Goal: Task Accomplishment & Management: Use online tool/utility

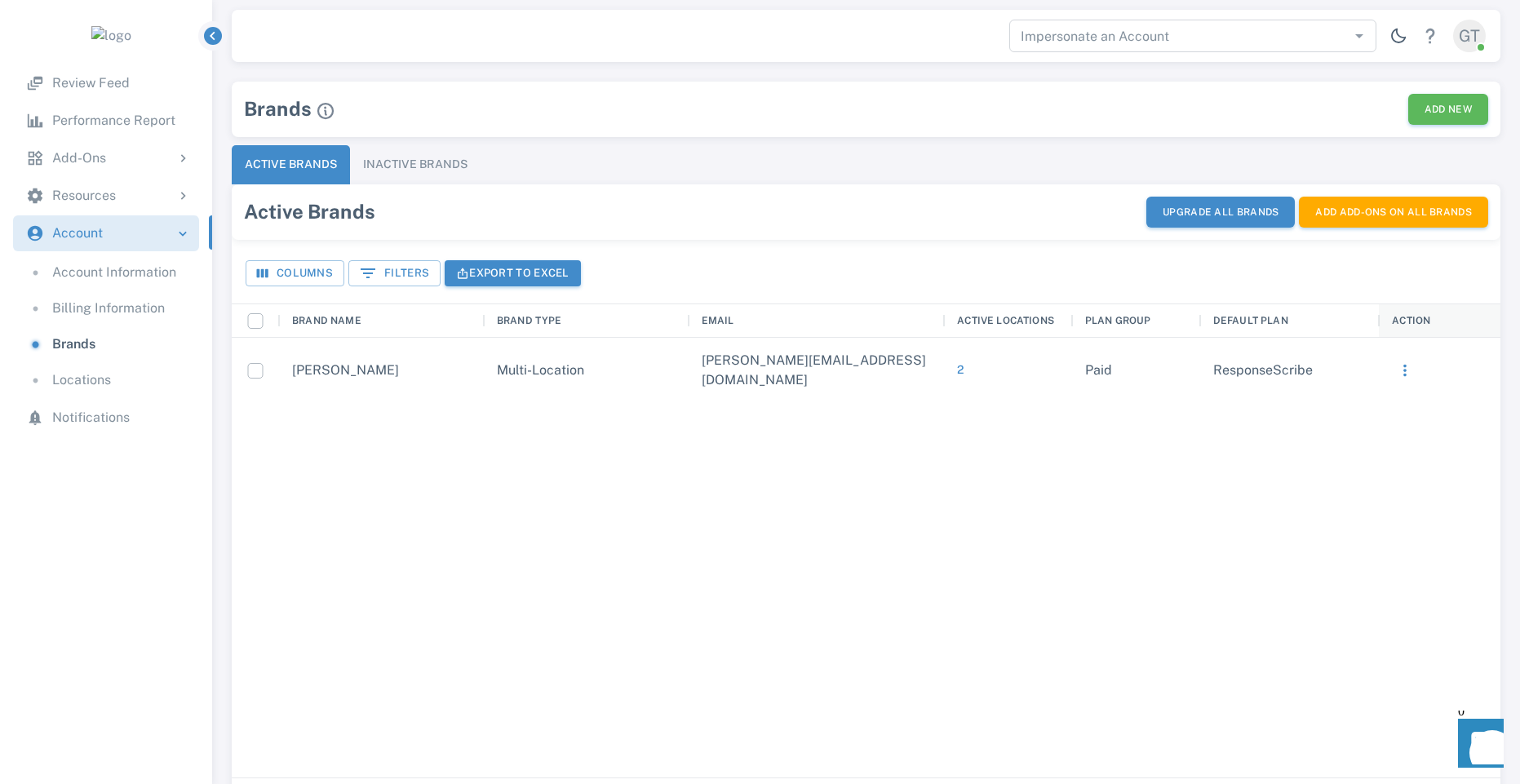
click at [963, 356] on div "2" at bounding box center [1008, 370] width 128 height 66
click at [962, 360] on button "2" at bounding box center [960, 370] width 6 height 20
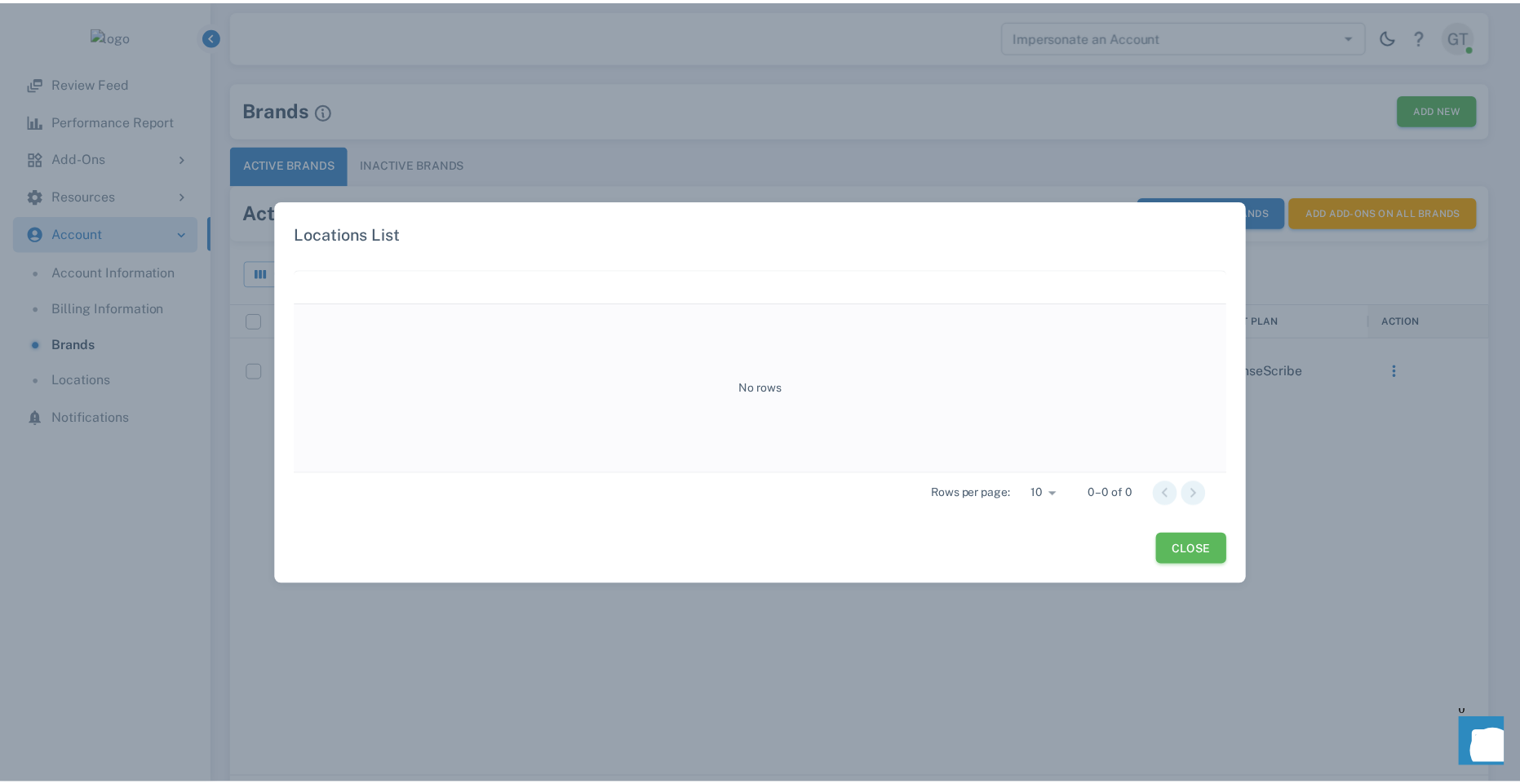
scroll to position [191, 927]
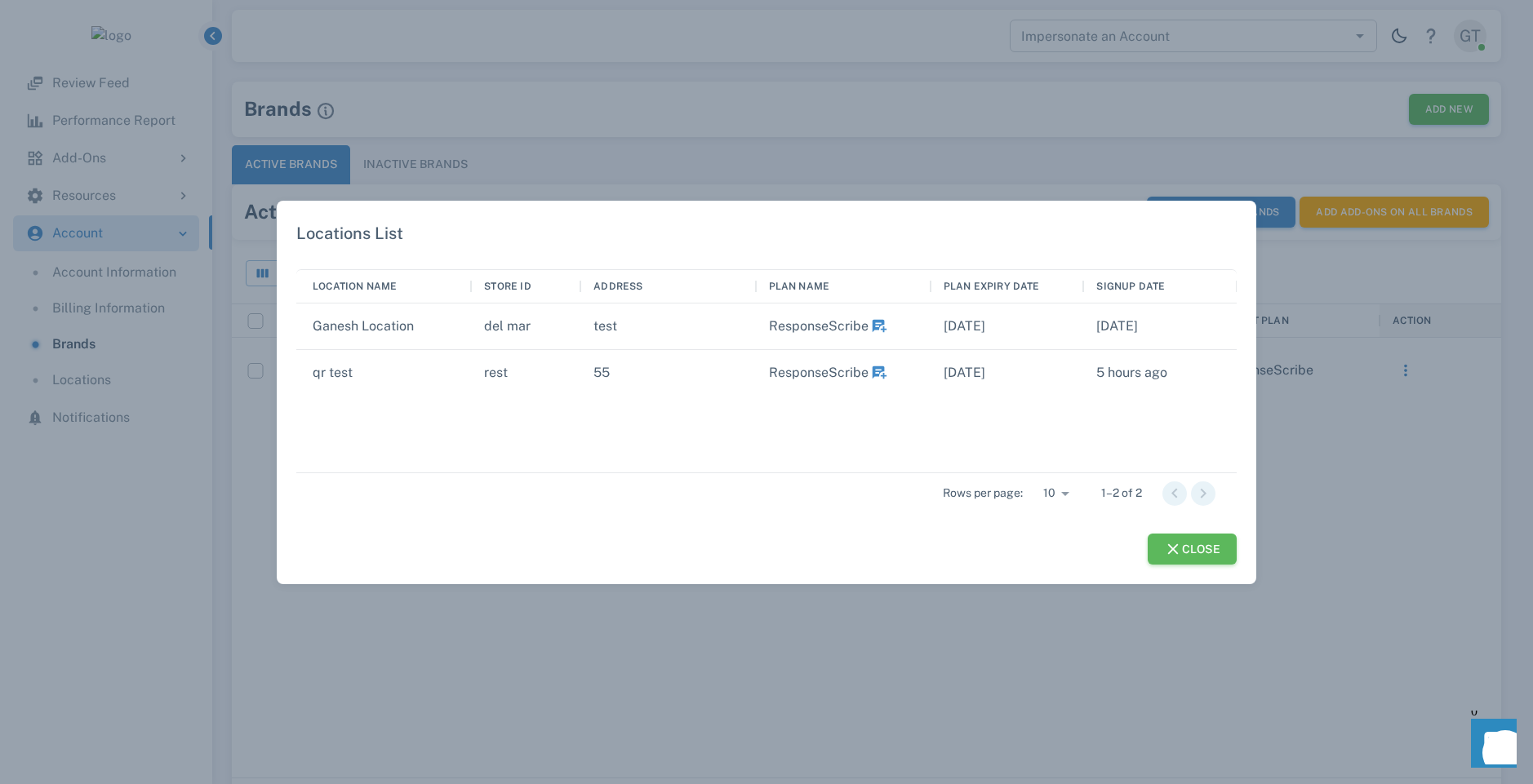
click at [876, 327] on icon "button" at bounding box center [879, 326] width 18 height 18
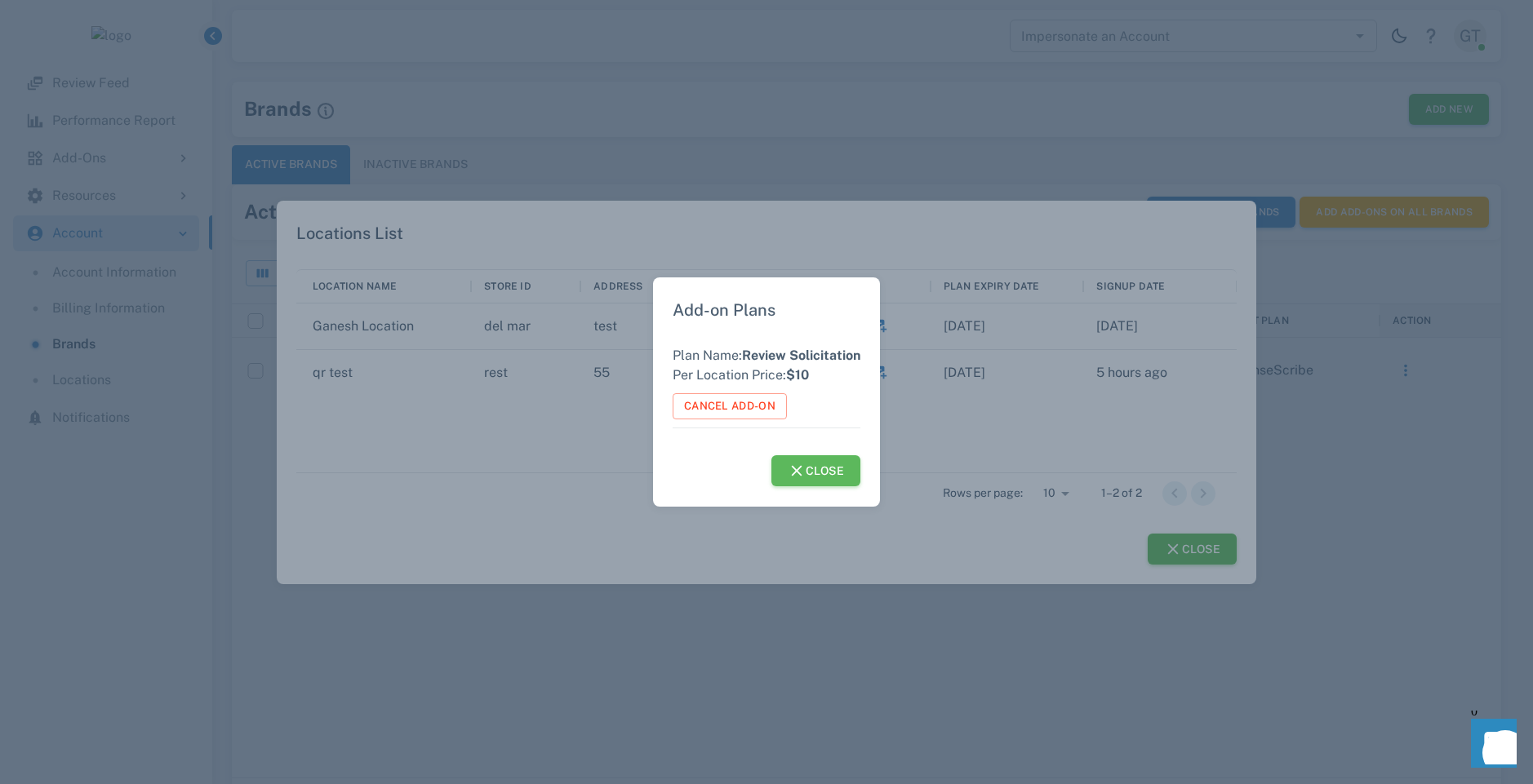
click at [839, 470] on button "Close" at bounding box center [816, 470] width 90 height 31
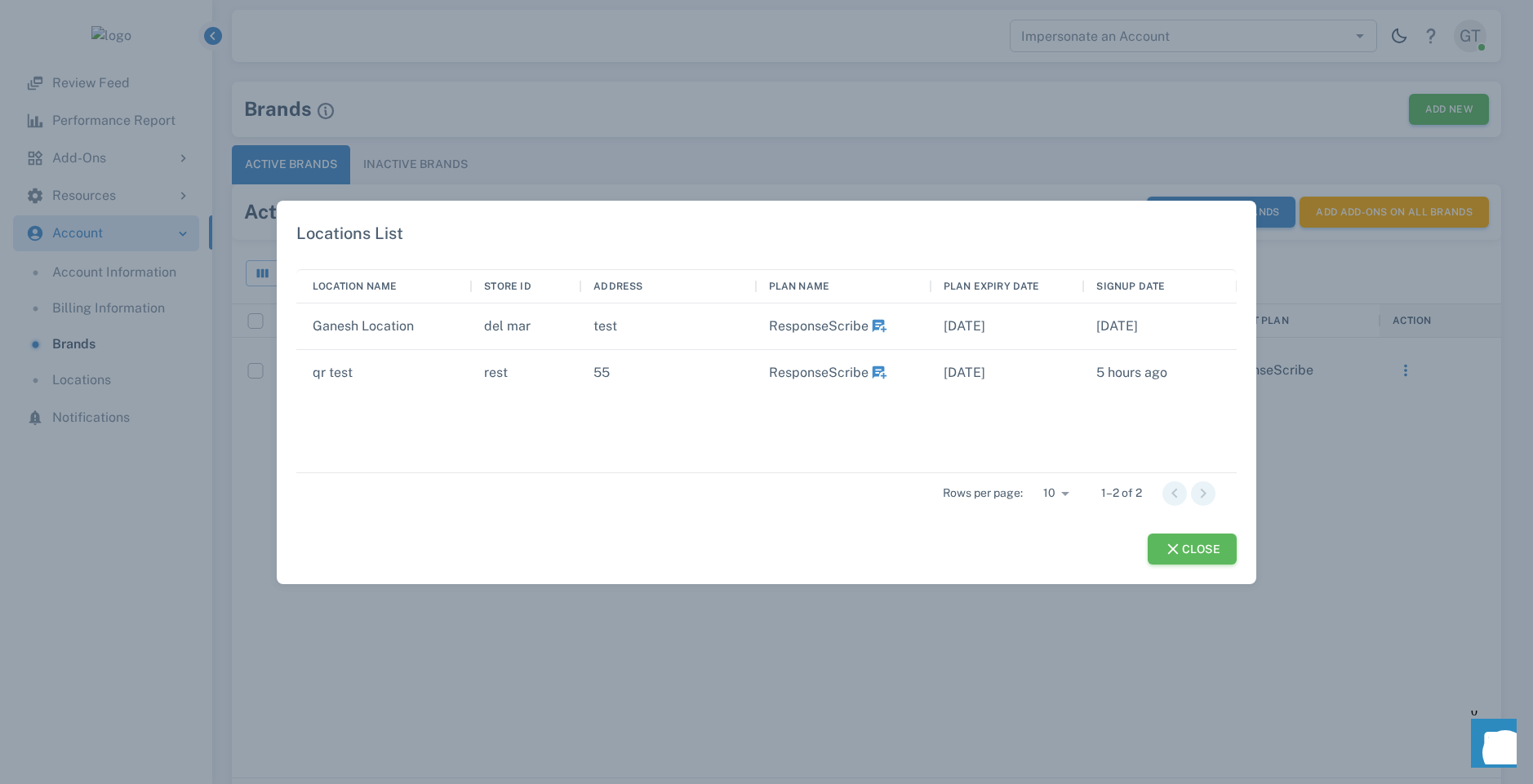
click at [883, 373] on icon "button" at bounding box center [879, 373] width 18 height 18
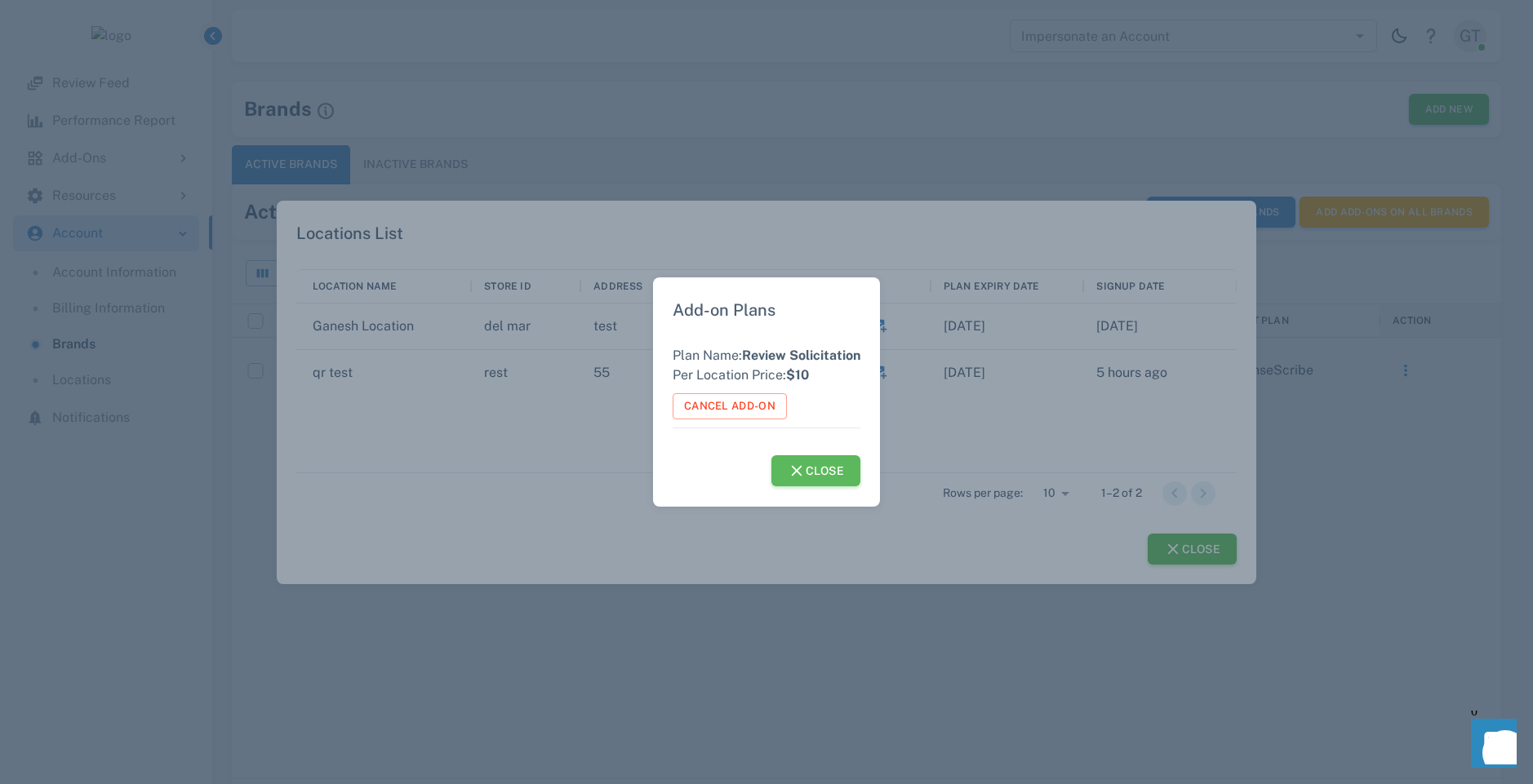
click at [833, 472] on button "Close" at bounding box center [816, 470] width 90 height 31
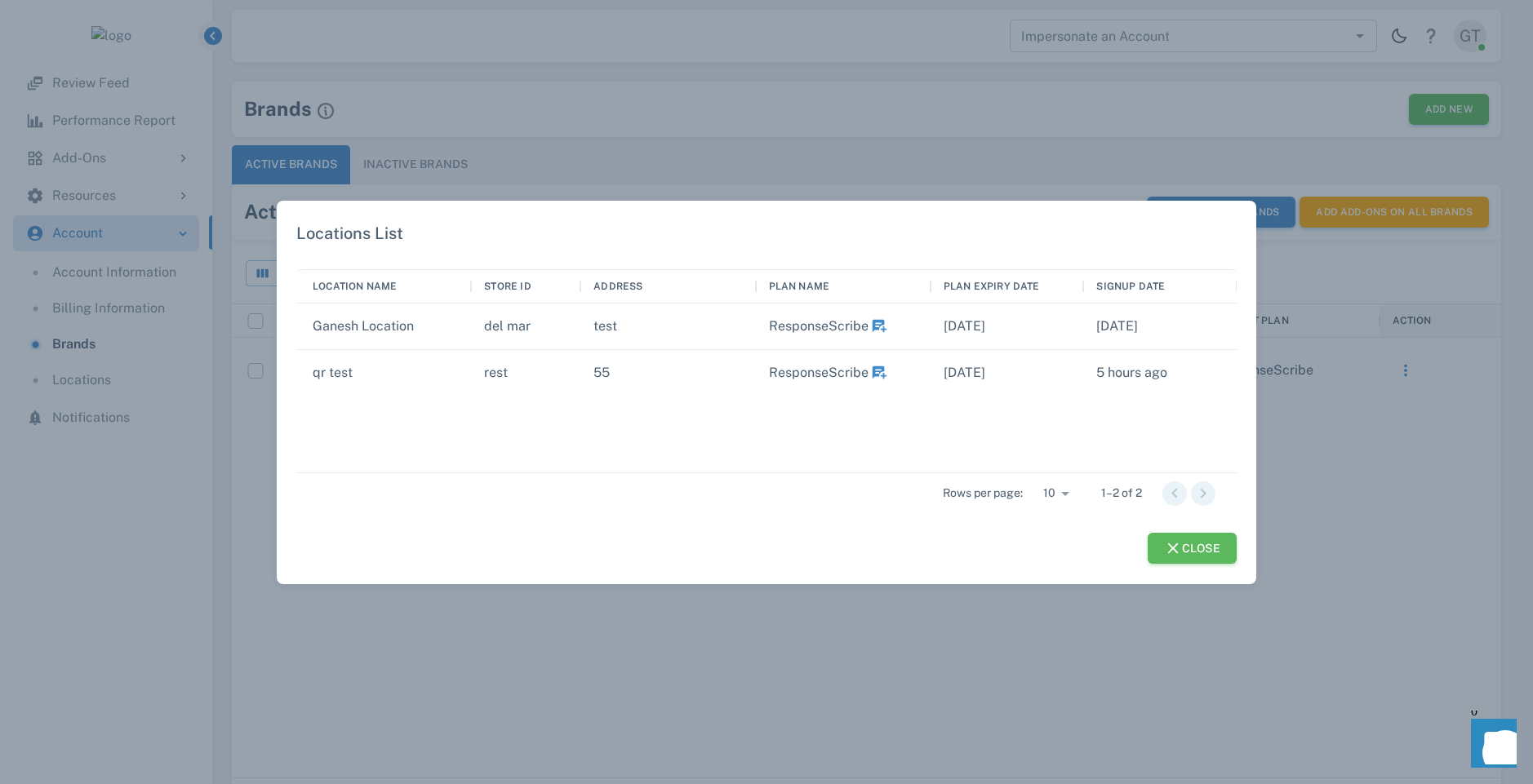
click at [1179, 540] on button "Close" at bounding box center [1192, 548] width 90 height 31
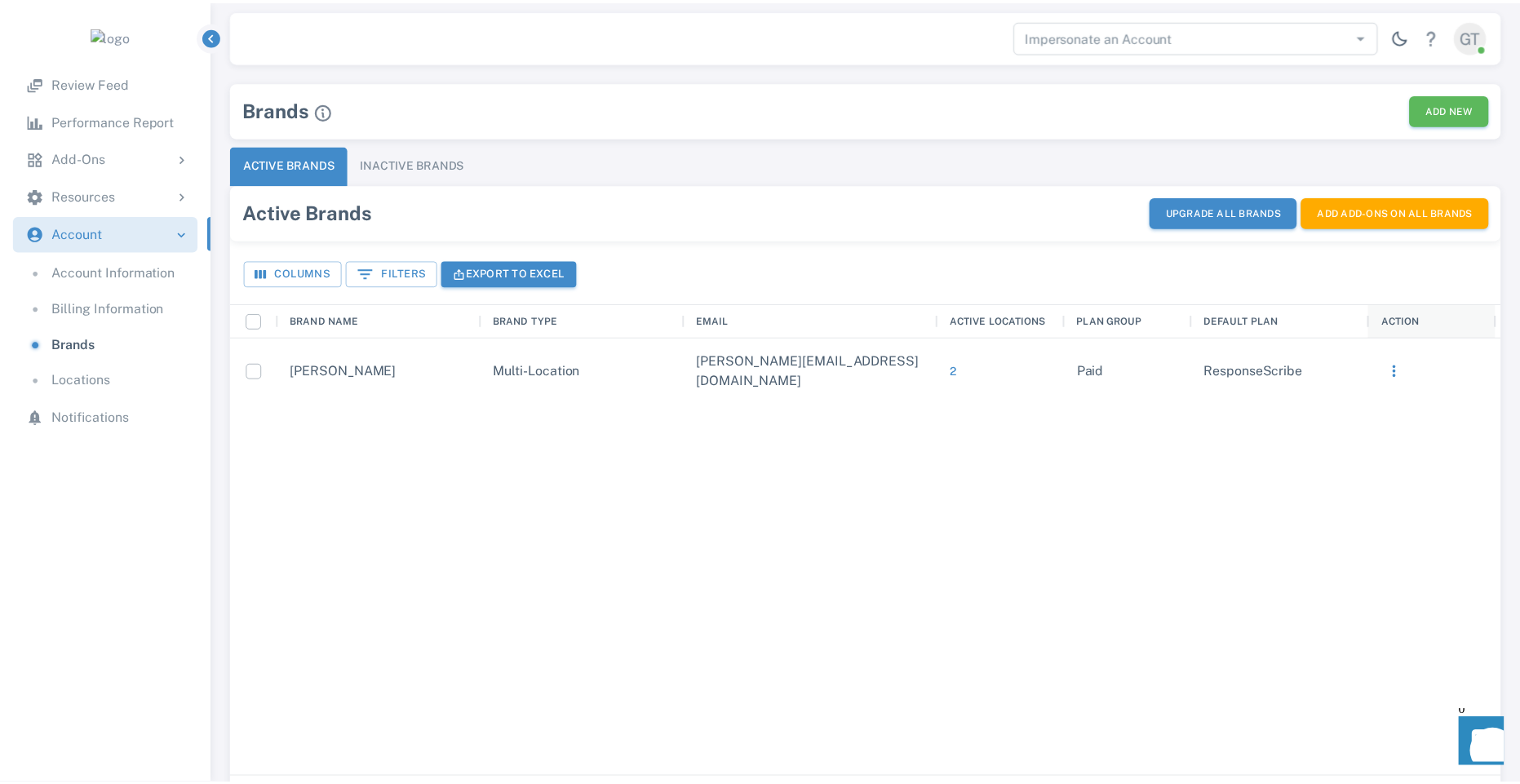
scroll to position [13, 13]
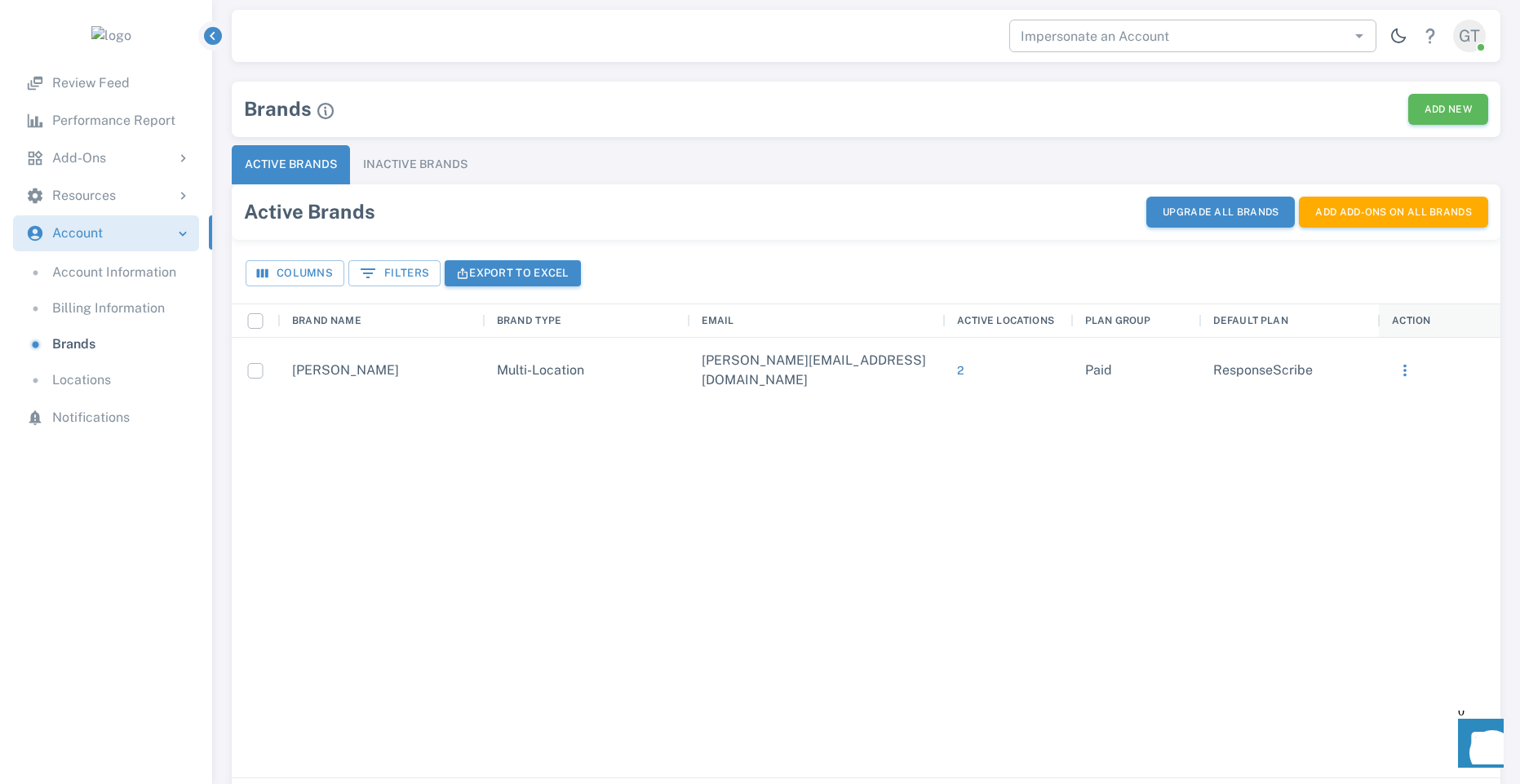
click at [1333, 39] on input "Impersonate an Account" at bounding box center [1179, 35] width 330 height 22
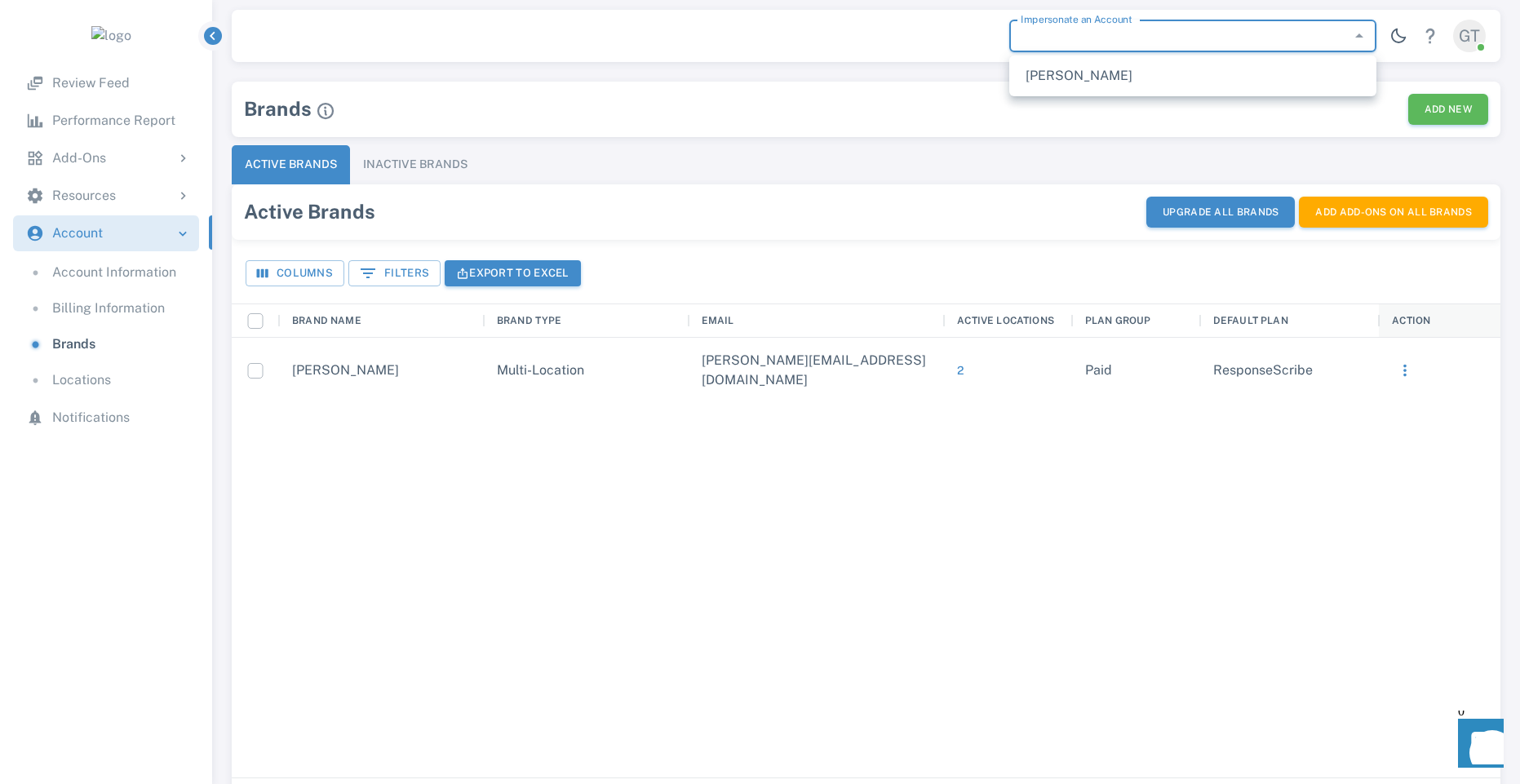
click at [1125, 78] on li "[PERSON_NAME]" at bounding box center [1193, 76] width 367 height 32
type input "**********"
